Goal: Information Seeking & Learning: Check status

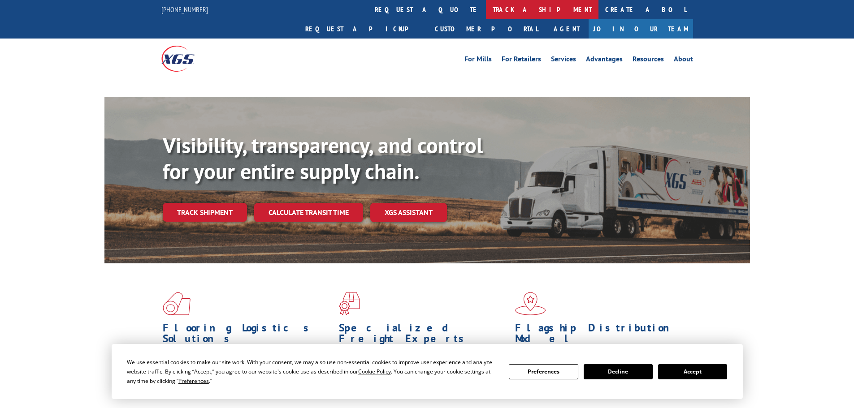
click at [486, 2] on link "track a shipment" at bounding box center [542, 9] width 113 height 19
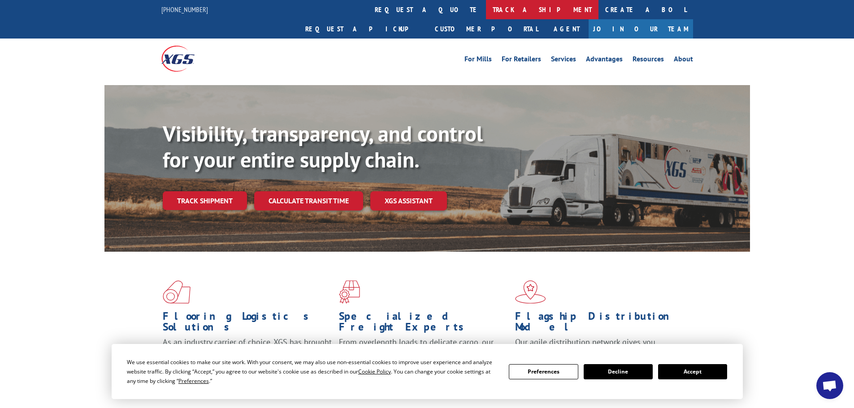
click at [486, 5] on link "track a shipment" at bounding box center [542, 9] width 113 height 19
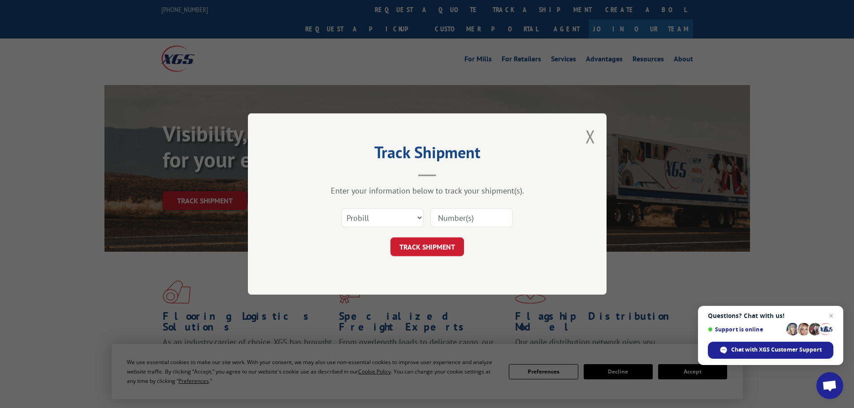
click at [465, 219] on input at bounding box center [471, 217] width 82 height 19
paste input "17523497"
type input "17523497"
click button "TRACK SHIPMENT" at bounding box center [427, 247] width 74 height 19
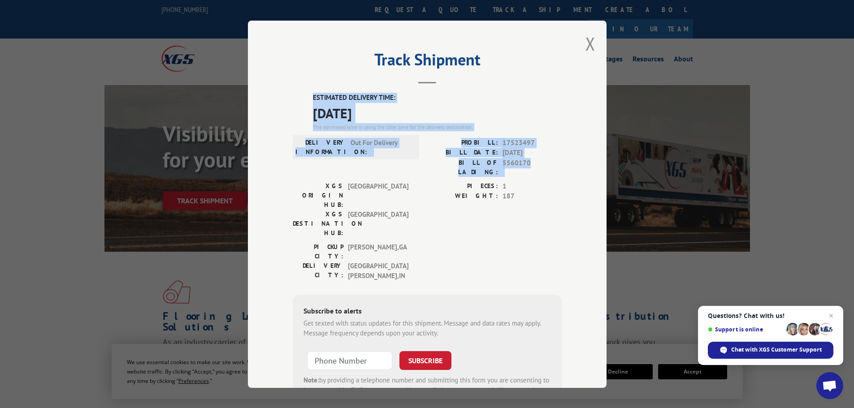
drag, startPoint x: 524, startPoint y: 160, endPoint x: 305, endPoint y: 99, distance: 227.5
click at [305, 99] on div "ESTIMATED DELIVERY TIME: [DATE] The estimated time is using the time zone for t…" at bounding box center [427, 255] width 269 height 324
copy div "ESTIMATED DELIVERY TIME: [DATE] The estimated time is using the time zone for t…"
click at [588, 44] on button "Close modal" at bounding box center [590, 44] width 10 height 24
